Goal: Transaction & Acquisition: Purchase product/service

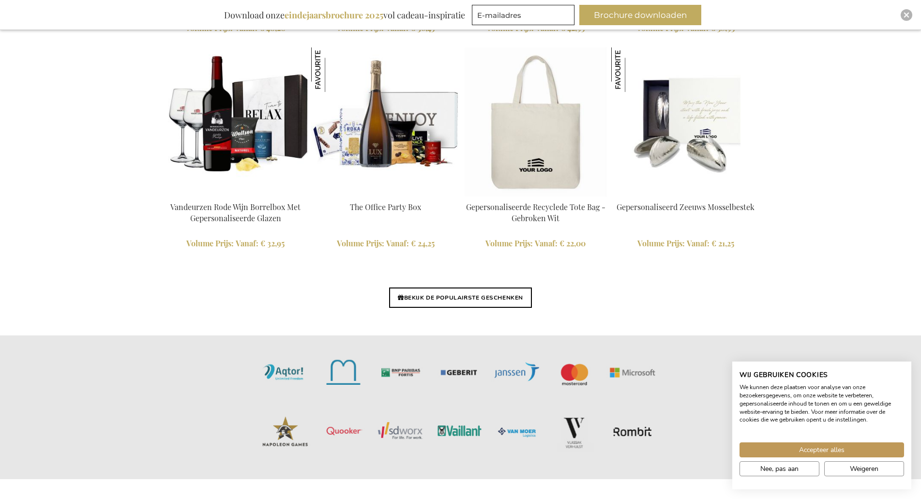
scroll to position [2252, 0]
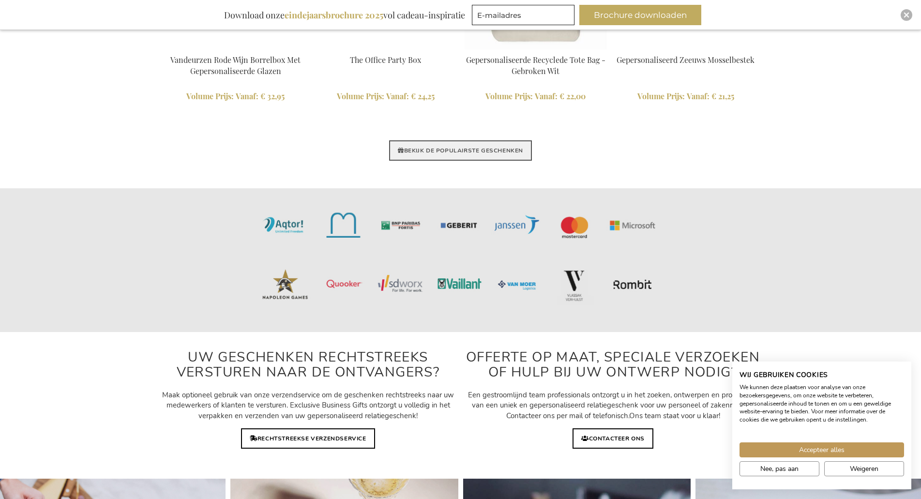
click at [464, 149] on link "BEKIJK DE POPULAIRSTE GESCHENKEN" at bounding box center [460, 150] width 143 height 20
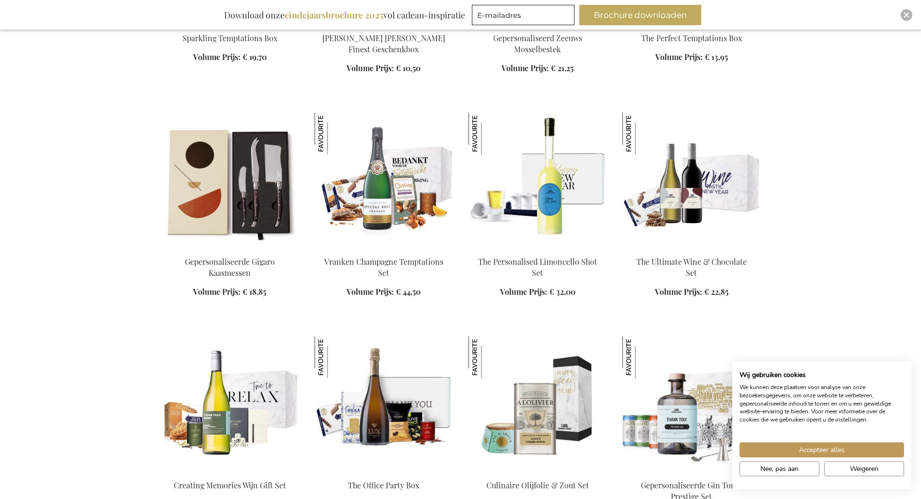
scroll to position [532, 0]
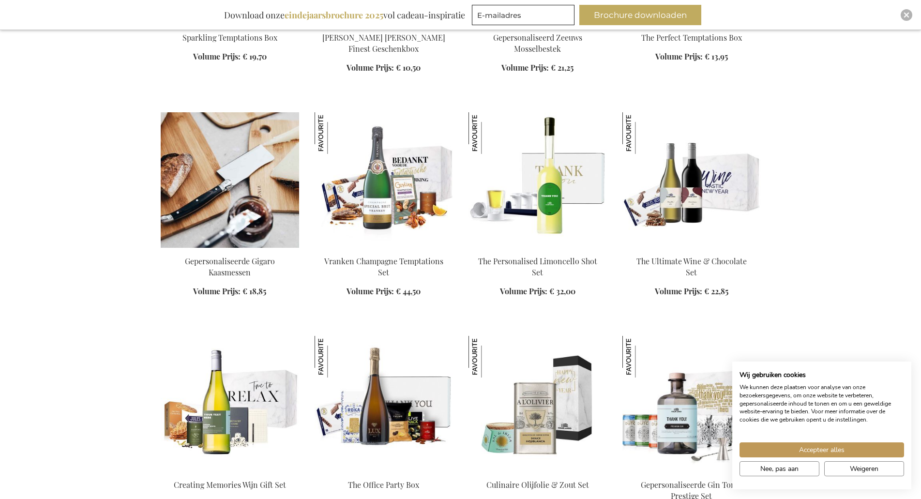
click at [284, 212] on img at bounding box center [230, 180] width 138 height 136
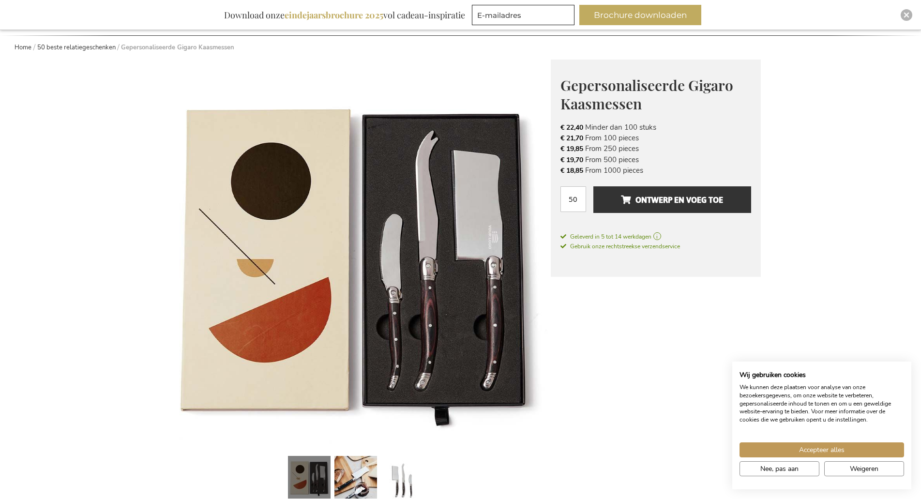
scroll to position [100, 0]
